Goal: Find specific fact: Find specific fact

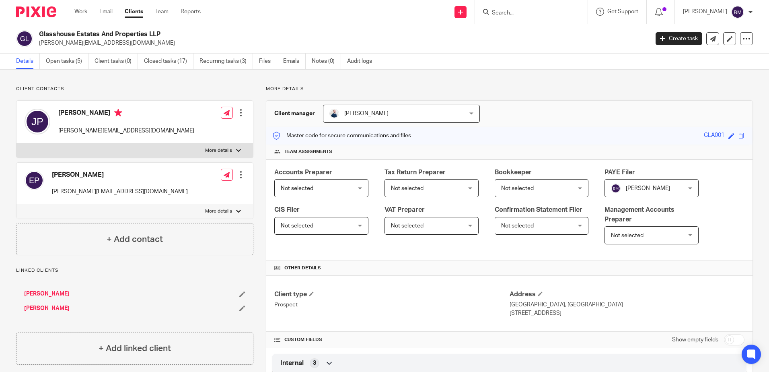
scroll to position [706, 0]
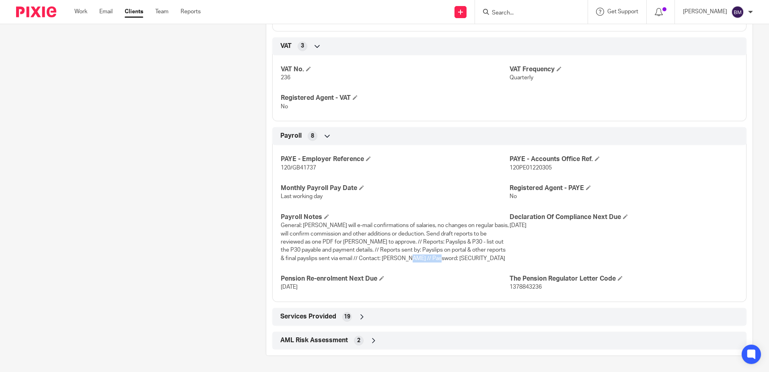
click at [424, 258] on span "General: Emma will e-mail confirmations of salaries, no changes on regular basi…" at bounding box center [395, 241] width 228 height 38
drag, startPoint x: 437, startPoint y: 259, endPoint x: 400, endPoint y: 258, distance: 36.6
click at [400, 258] on p "General: Emma will e-mail confirmations of salaries, no changes on regular basi…" at bounding box center [395, 241] width 229 height 41
copy span "REDpanda321!"
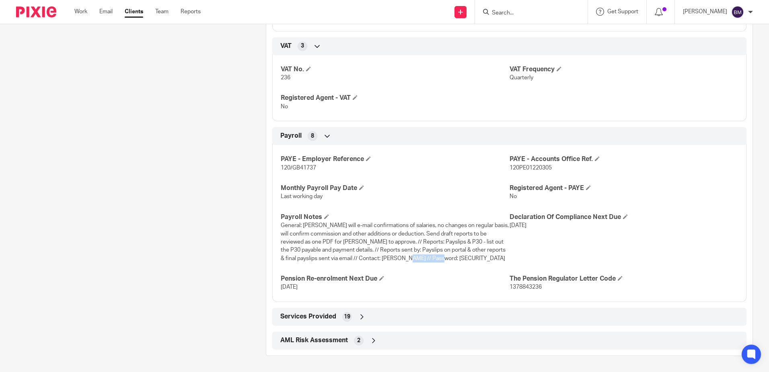
copy span "REDpanda321!"
click at [520, 16] on input "Search" at bounding box center [527, 13] width 72 height 7
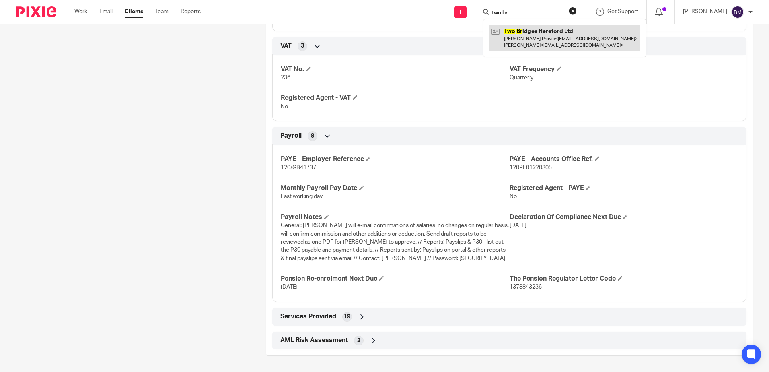
type input "two br"
click at [523, 33] on link at bounding box center [565, 37] width 150 height 25
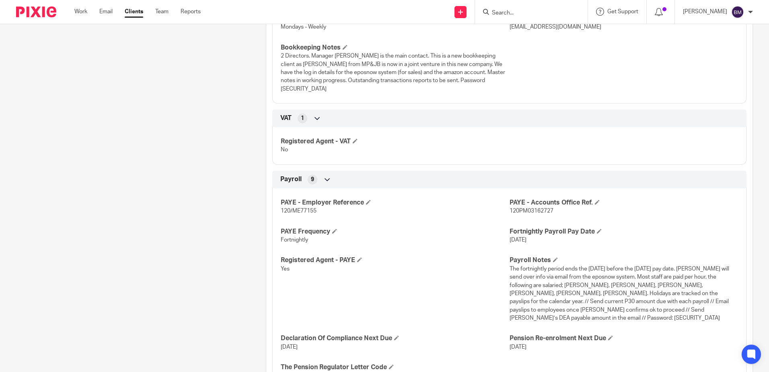
scroll to position [836, 0]
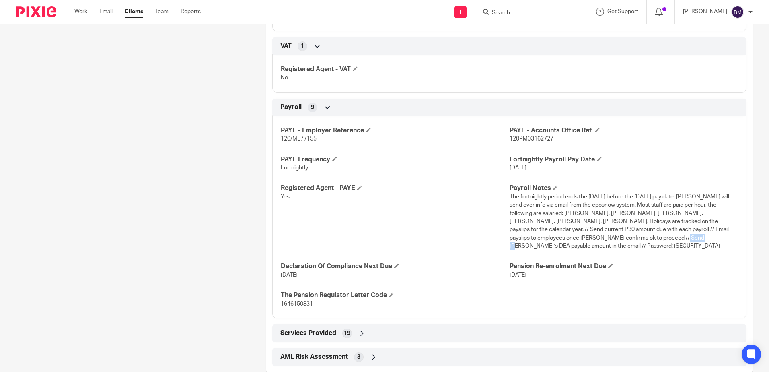
drag, startPoint x: 633, startPoint y: 231, endPoint x: 610, endPoint y: 231, distance: 22.9
click at [610, 231] on span "The fortnightly period ends the [DATE] before the [DATE] pay date. [PERSON_NAME…" at bounding box center [620, 221] width 220 height 55
copy span "npINK22-"
click at [539, 13] on input "Search" at bounding box center [527, 13] width 72 height 7
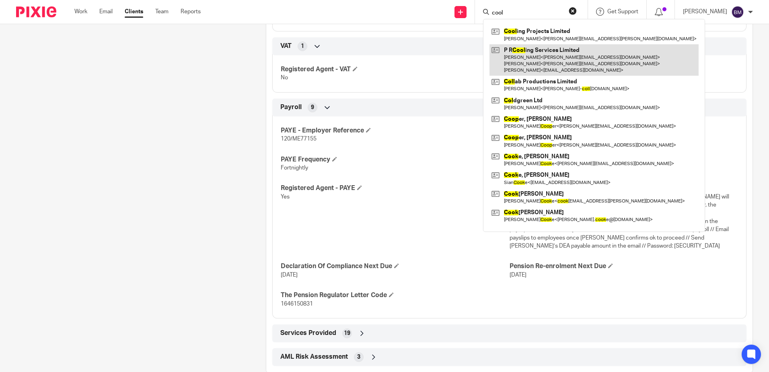
type input "cool"
click at [544, 52] on link at bounding box center [594, 60] width 209 height 32
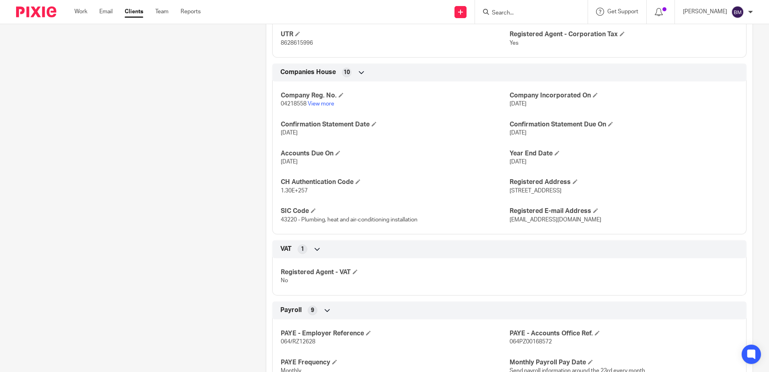
scroll to position [684, 0]
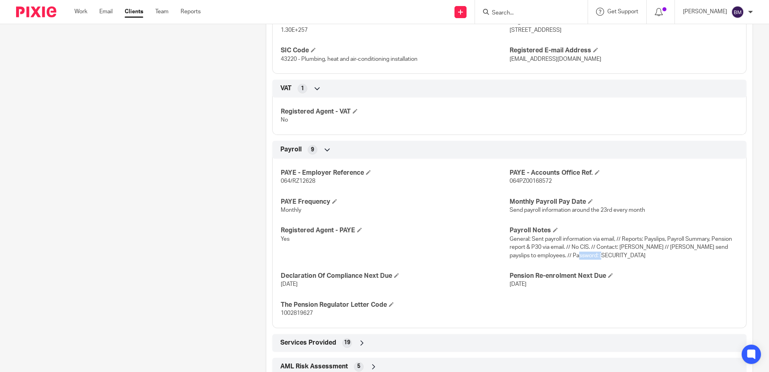
drag, startPoint x: 592, startPoint y: 256, endPoint x: 568, endPoint y: 256, distance: 23.3
click at [568, 256] on span "General: Sent payroll information via email, // Reports: Payslips, Payroll Summ…" at bounding box center [621, 247] width 222 height 22
copy span "Spleen24?"
